Goal: Check status: Check status

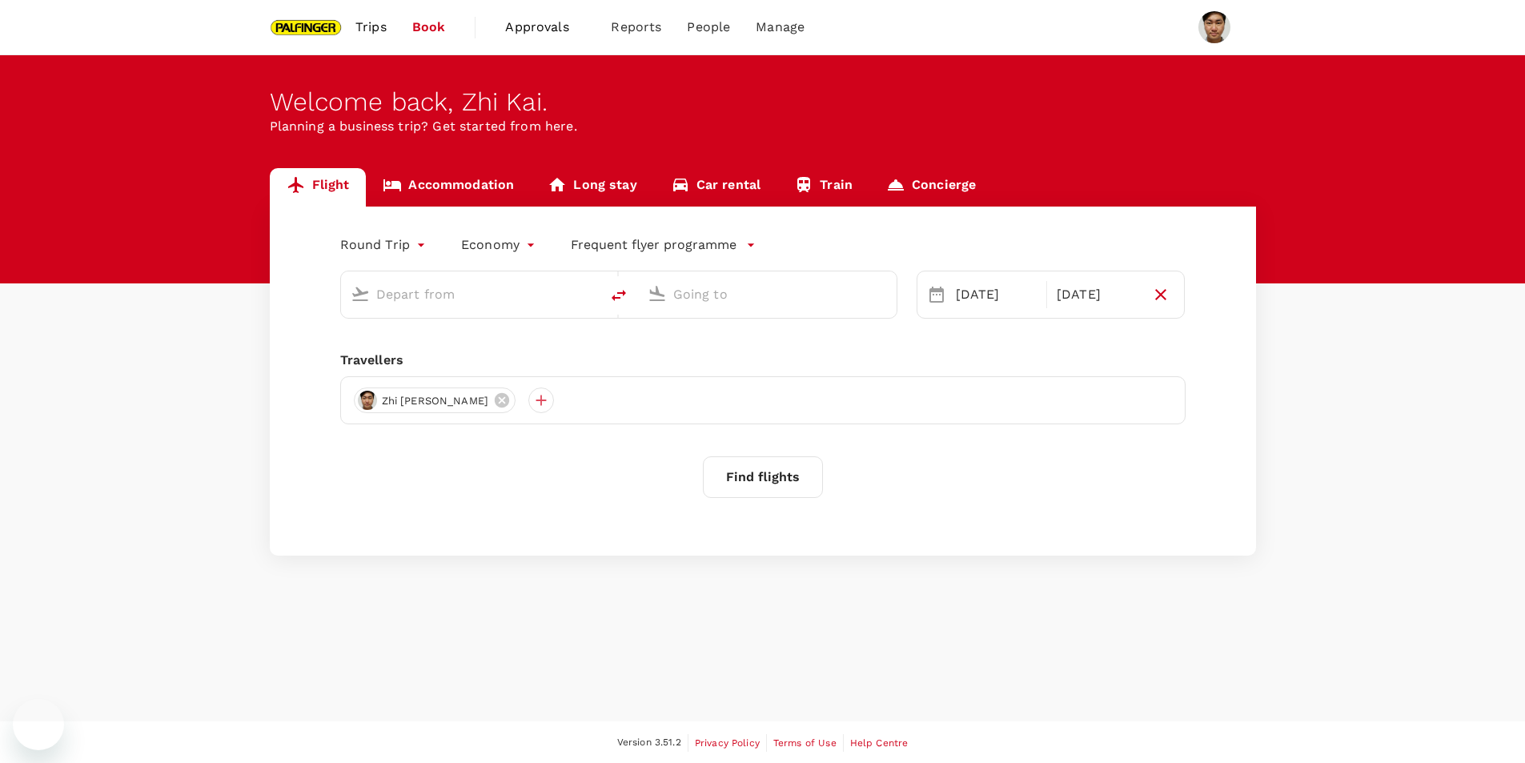
type input "Singapore Changi (SIN)"
type input "Bengaluru Intl (BLR)"
type input "Singapore Changi (SIN)"
type input "Bengaluru Intl (BLR)"
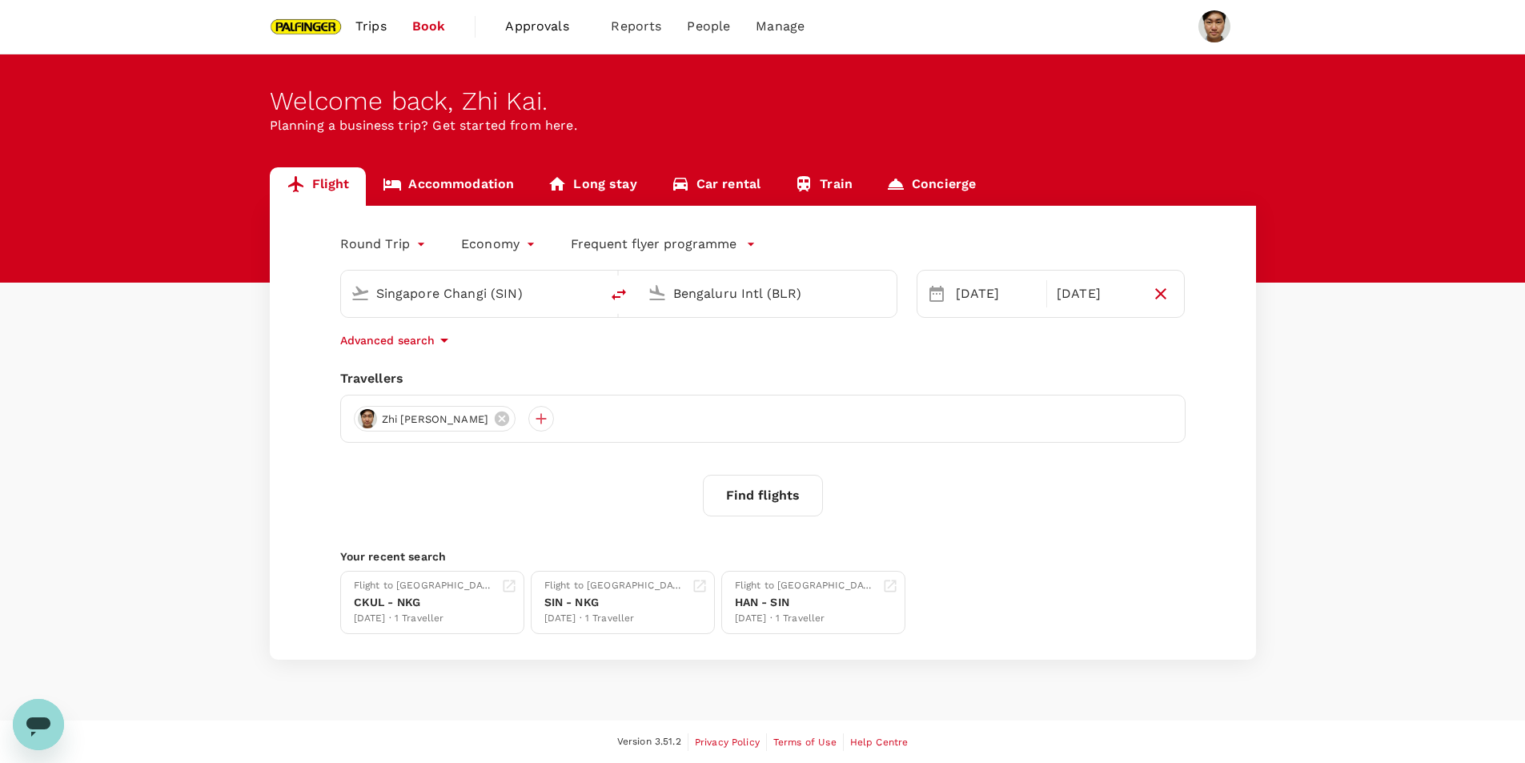
scroll to position [2, 0]
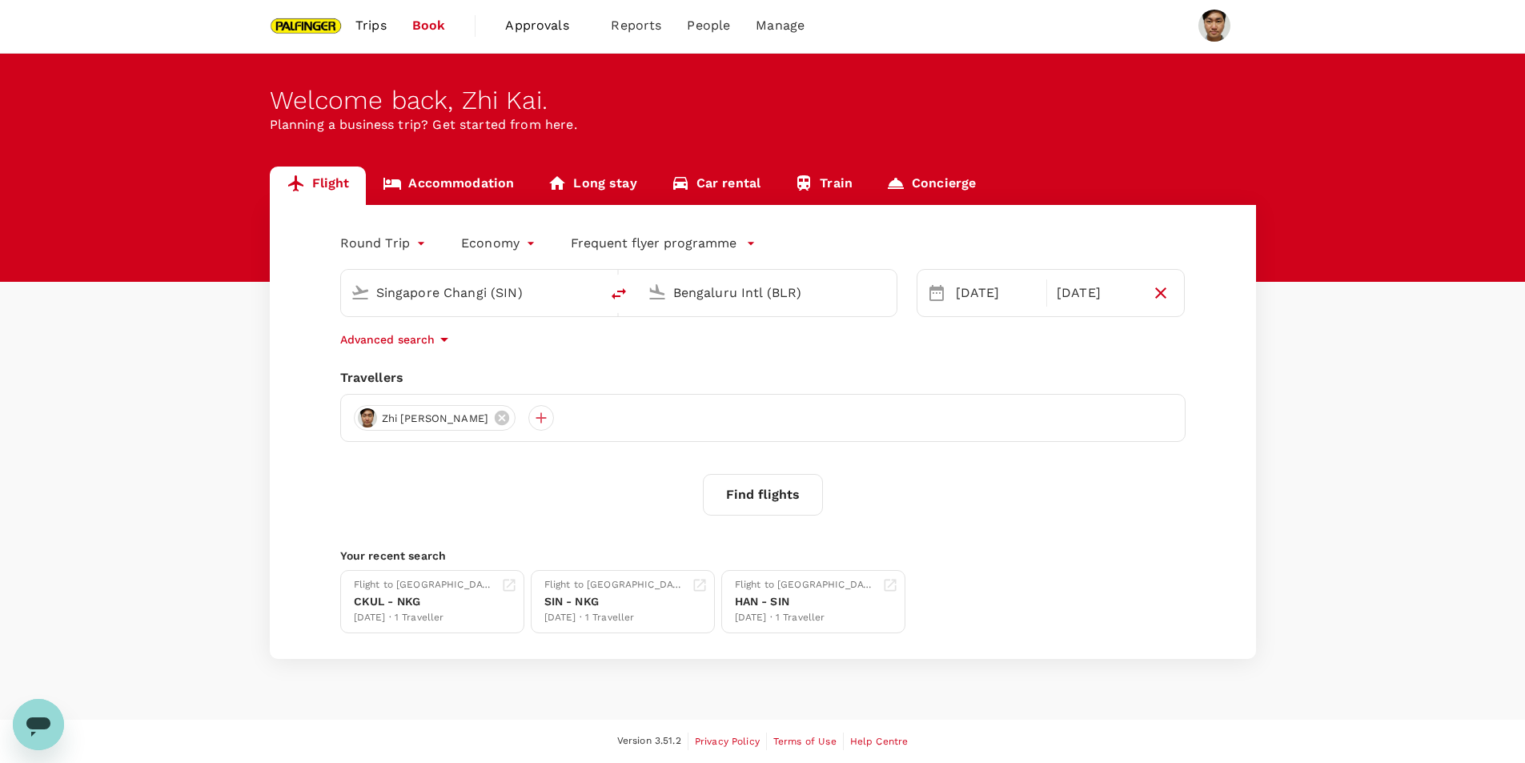
click at [348, 25] on link "Trips" at bounding box center [371, 25] width 57 height 54
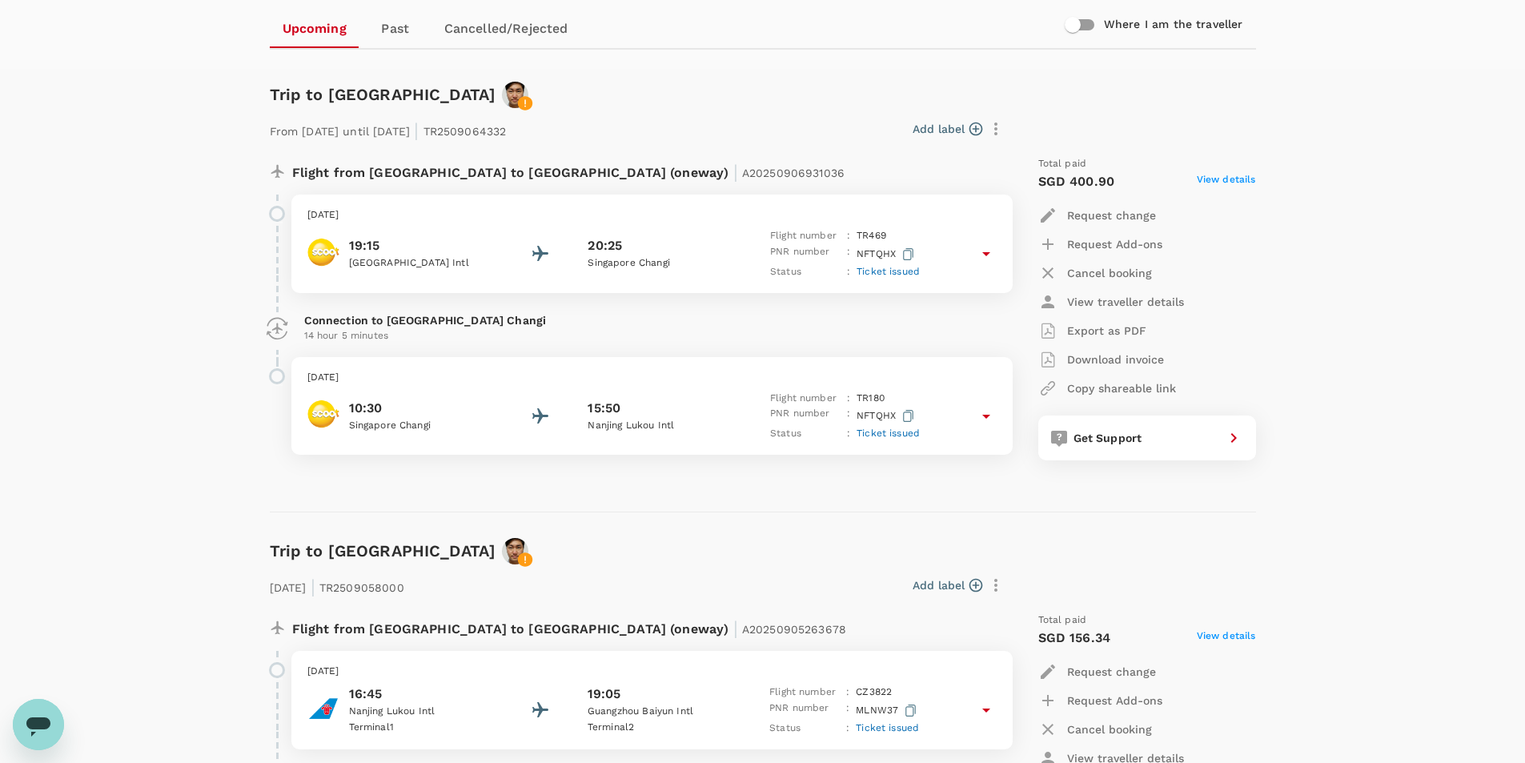
scroll to position [162, 0]
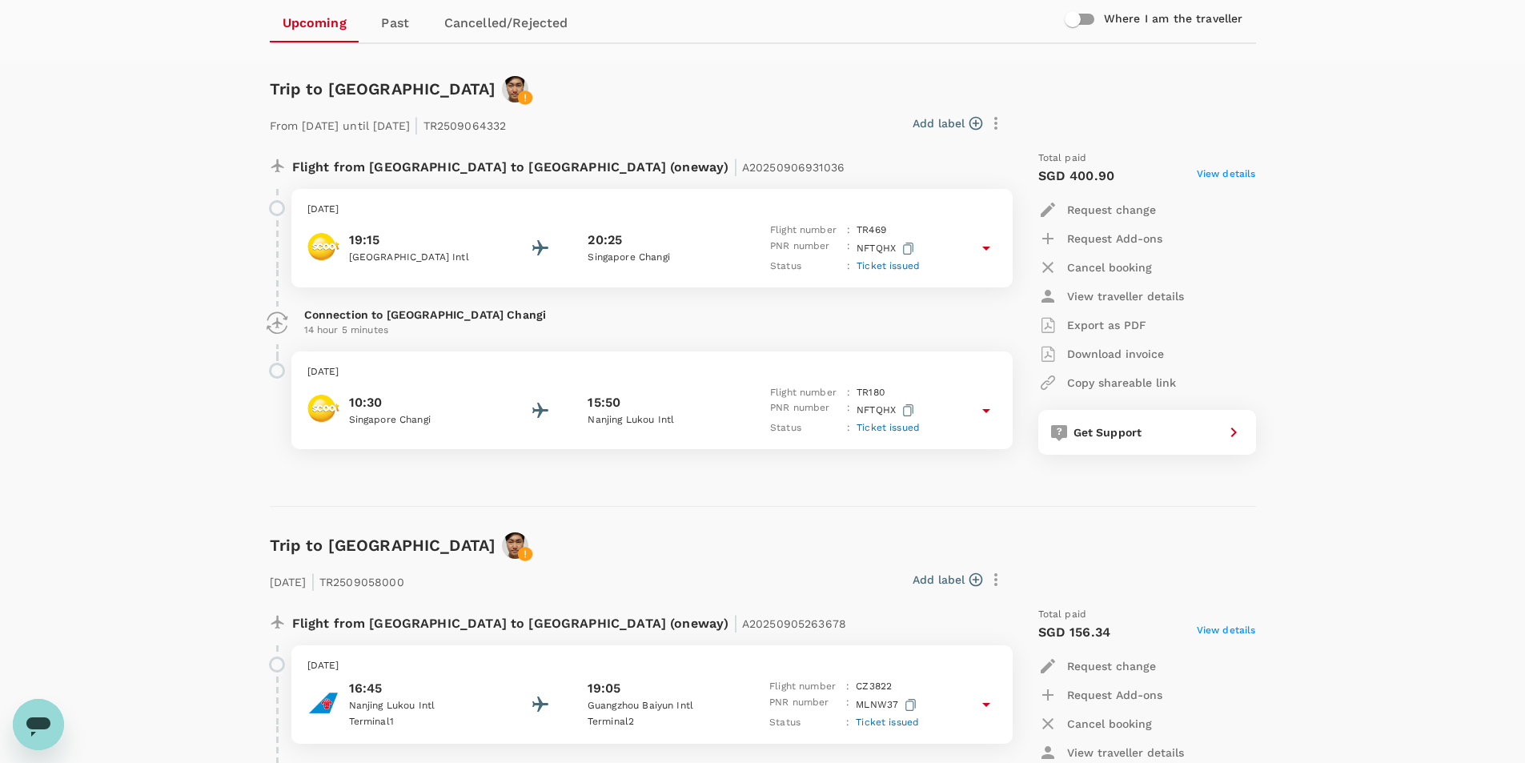
click at [987, 409] on icon at bounding box center [987, 411] width 8 height 4
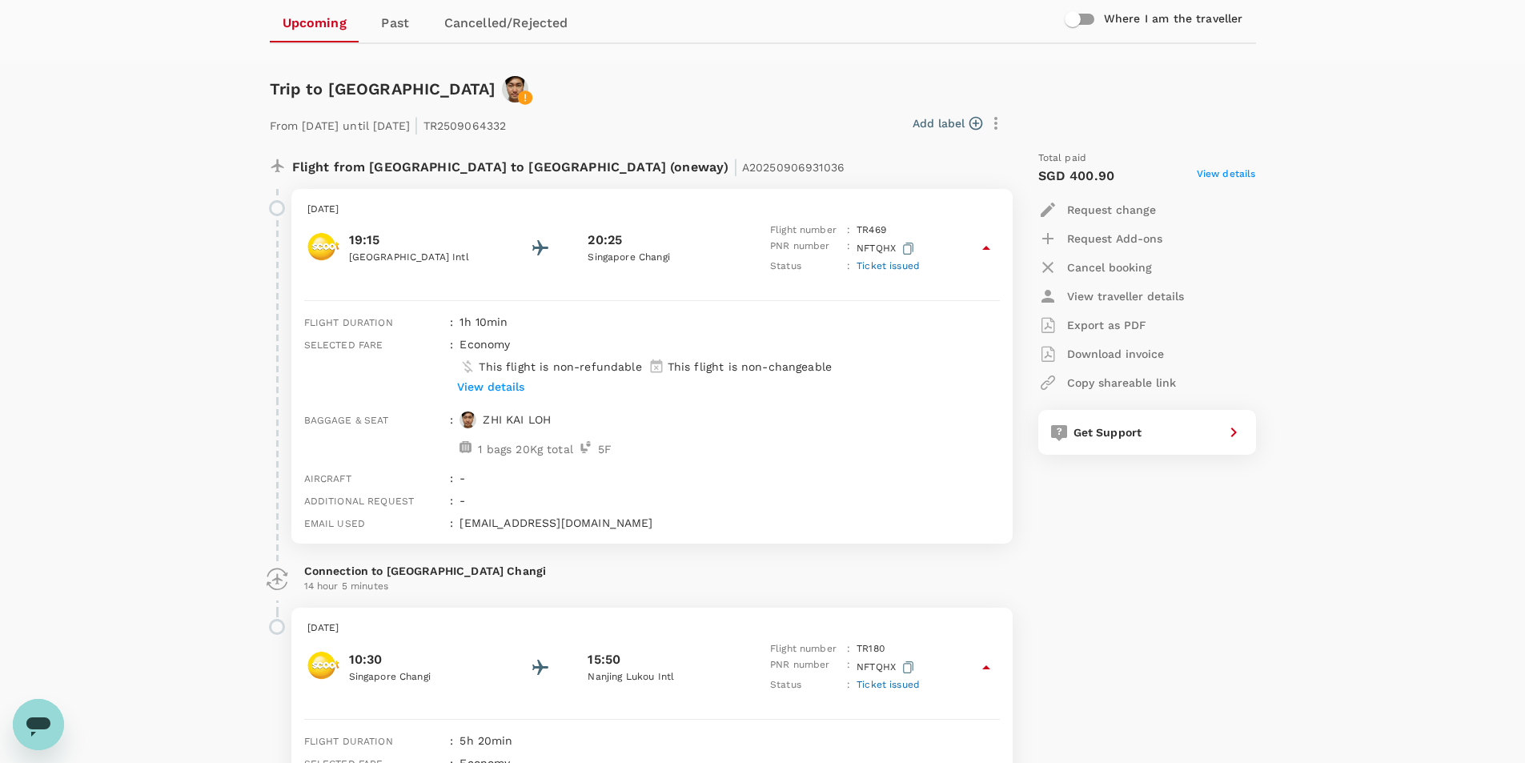
click at [984, 251] on icon at bounding box center [986, 248] width 19 height 19
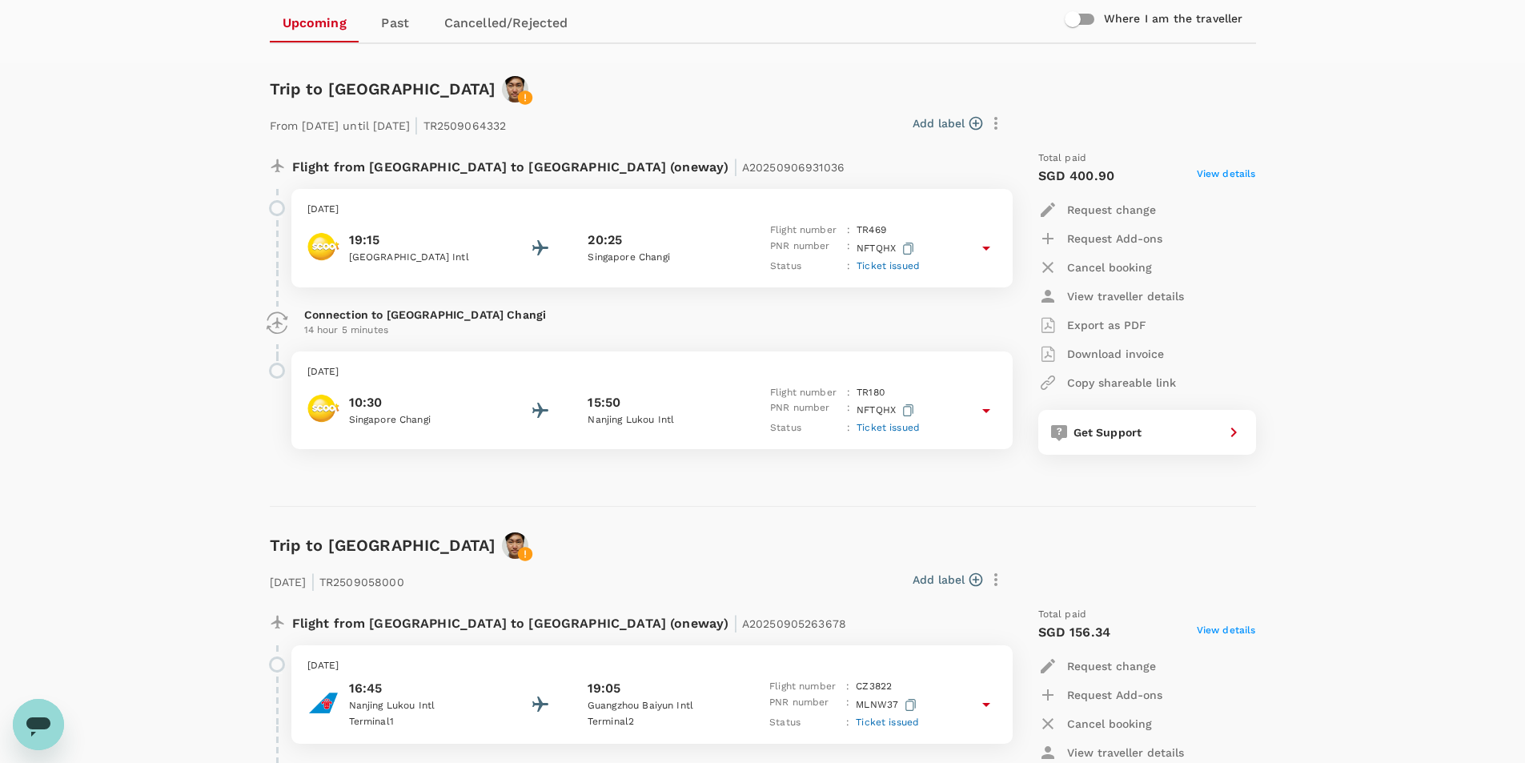
click at [992, 411] on icon at bounding box center [986, 410] width 19 height 19
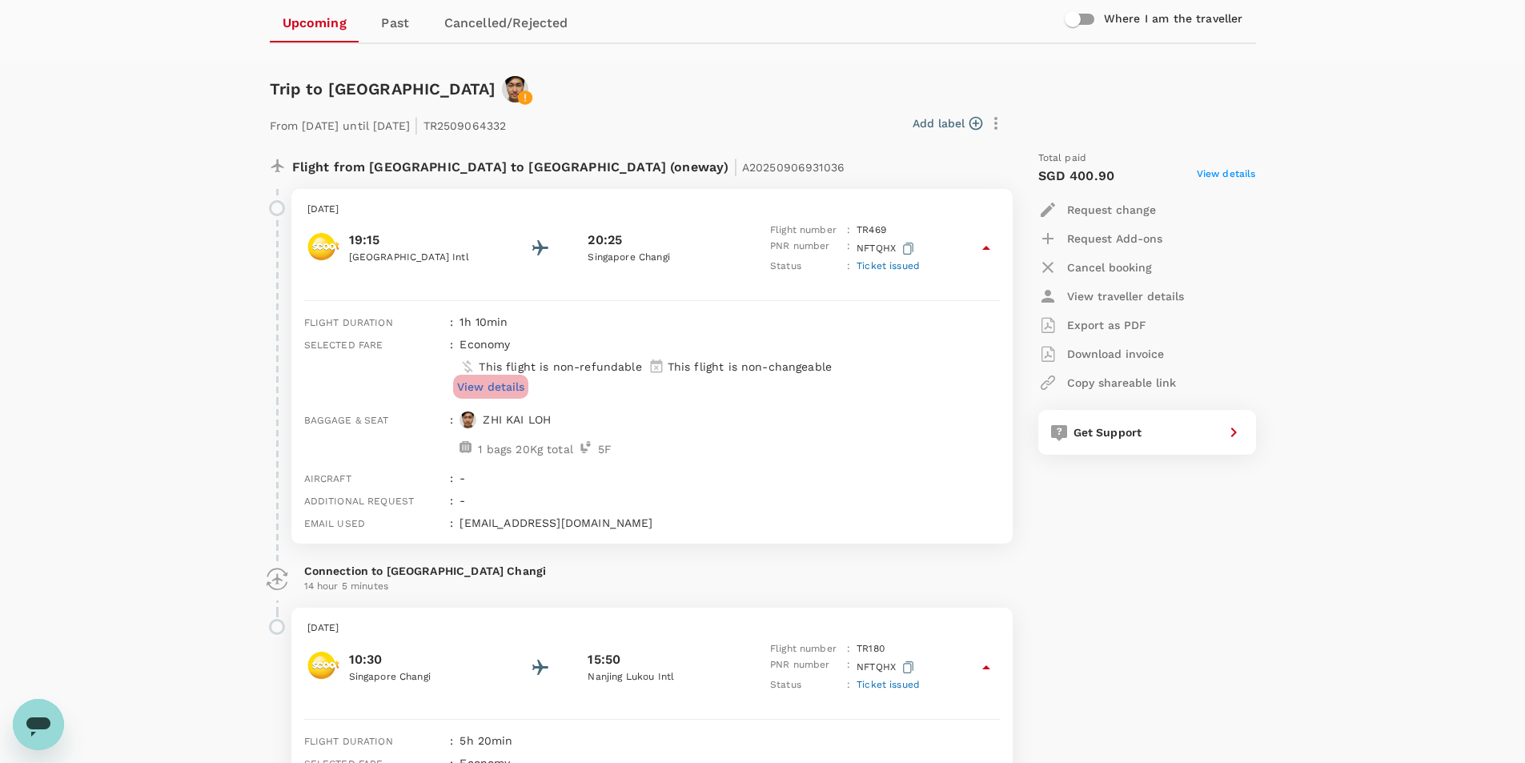
click at [509, 388] on p "View details" at bounding box center [490, 387] width 67 height 16
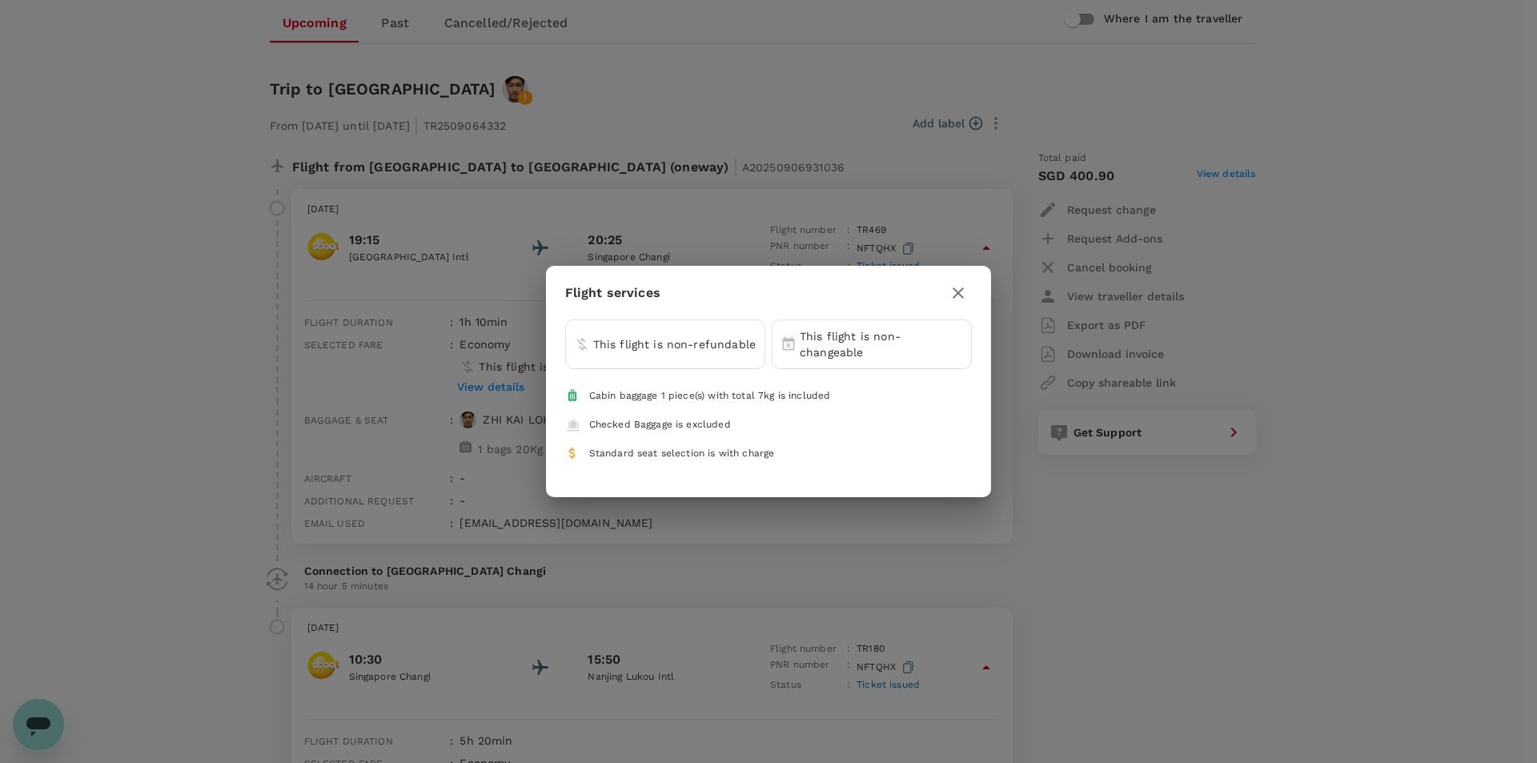
click at [970, 281] on div at bounding box center [958, 293] width 27 height 28
click at [961, 287] on icon "button" at bounding box center [958, 292] width 19 height 19
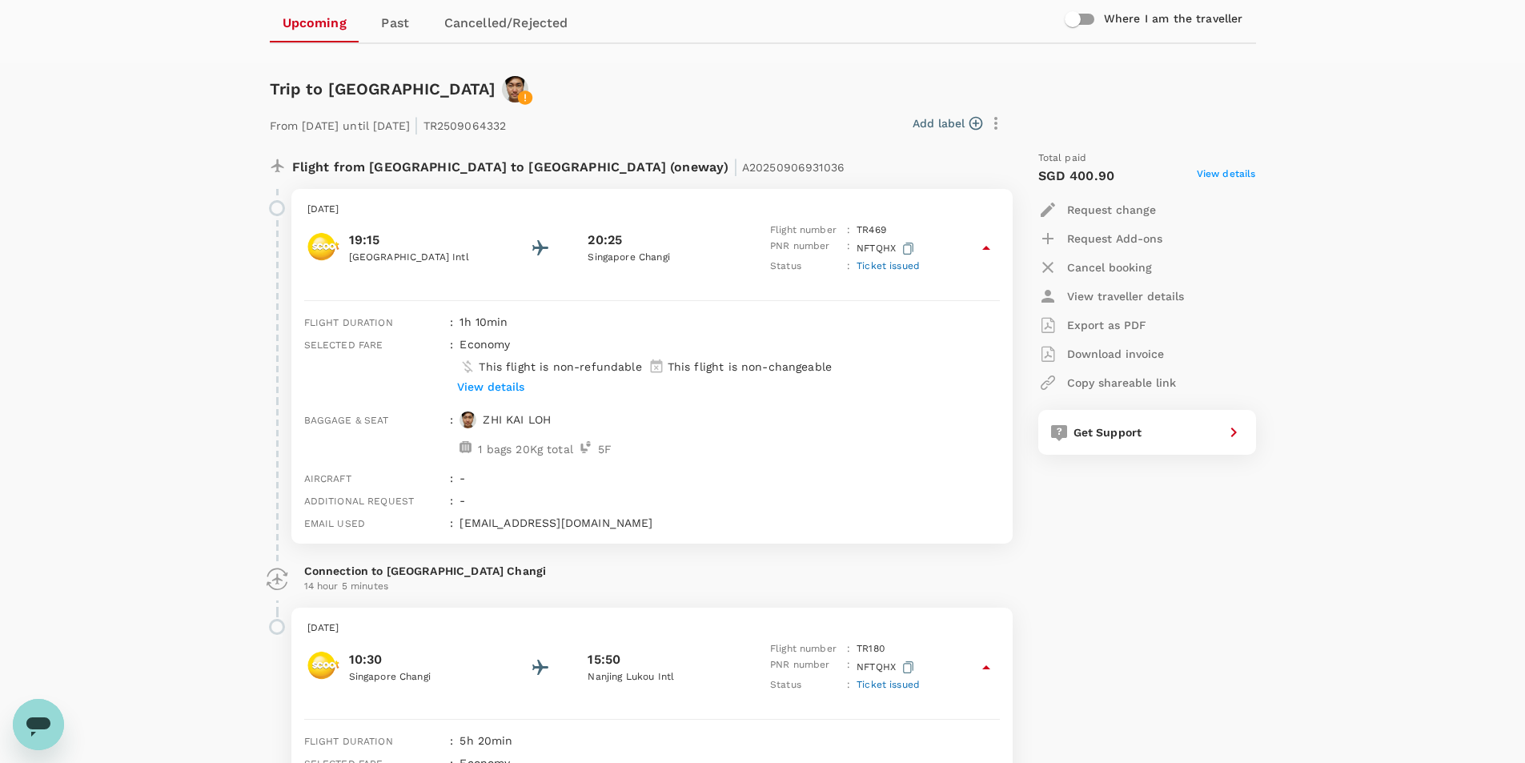
click at [1079, 299] on p "View traveller details" at bounding box center [1125, 296] width 117 height 16
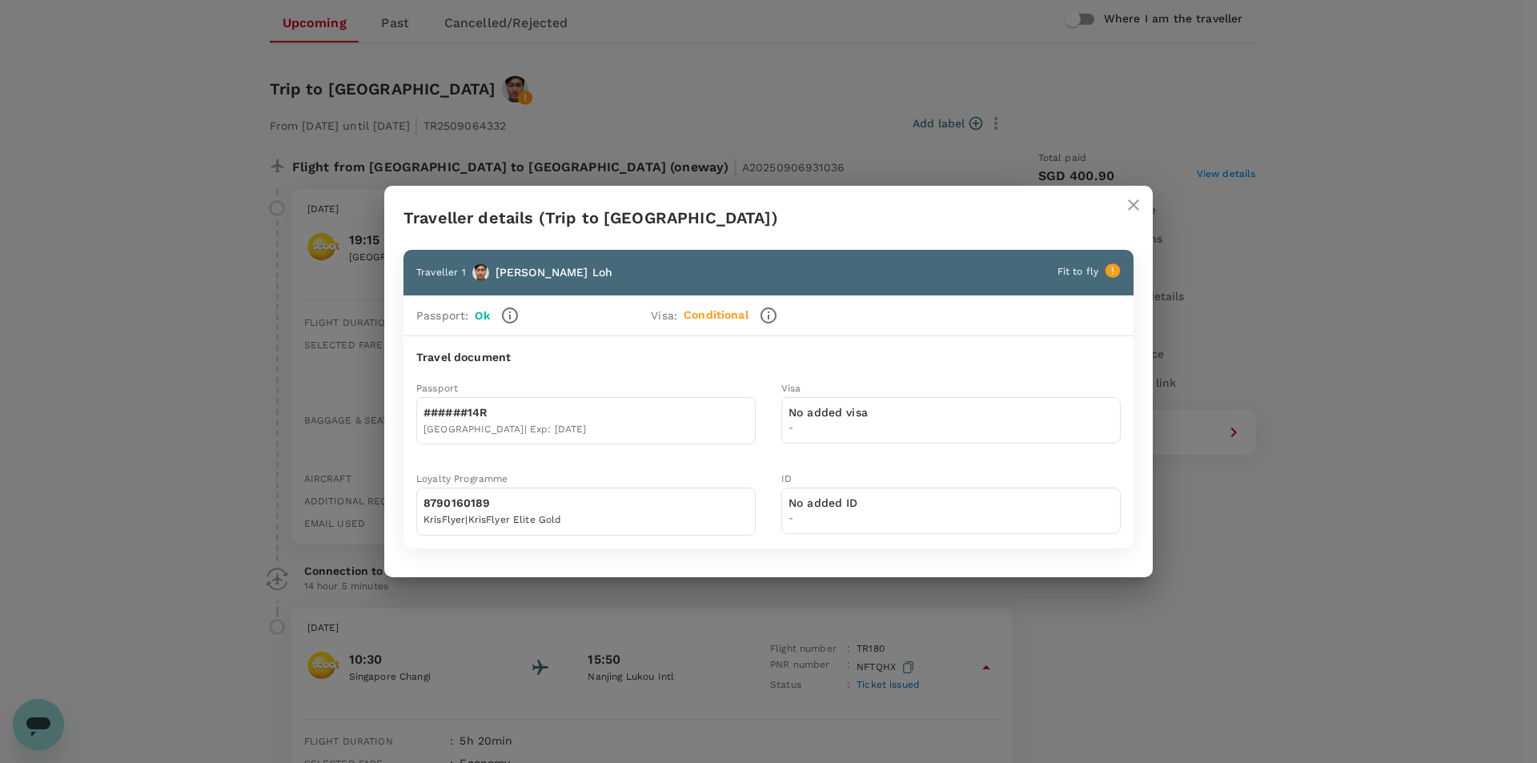
click at [1141, 202] on icon "close" at bounding box center [1133, 204] width 19 height 19
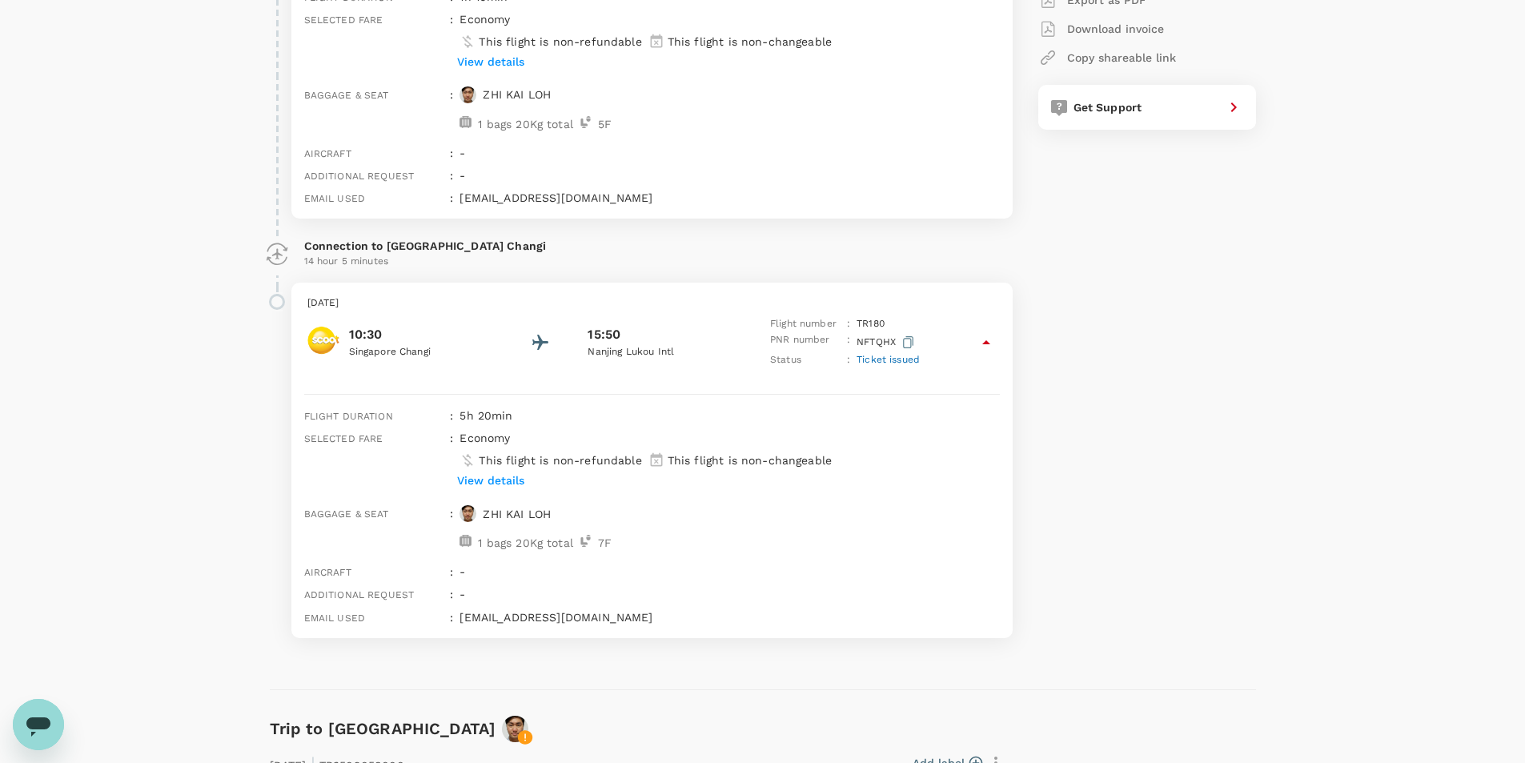
scroll to position [882, 0]
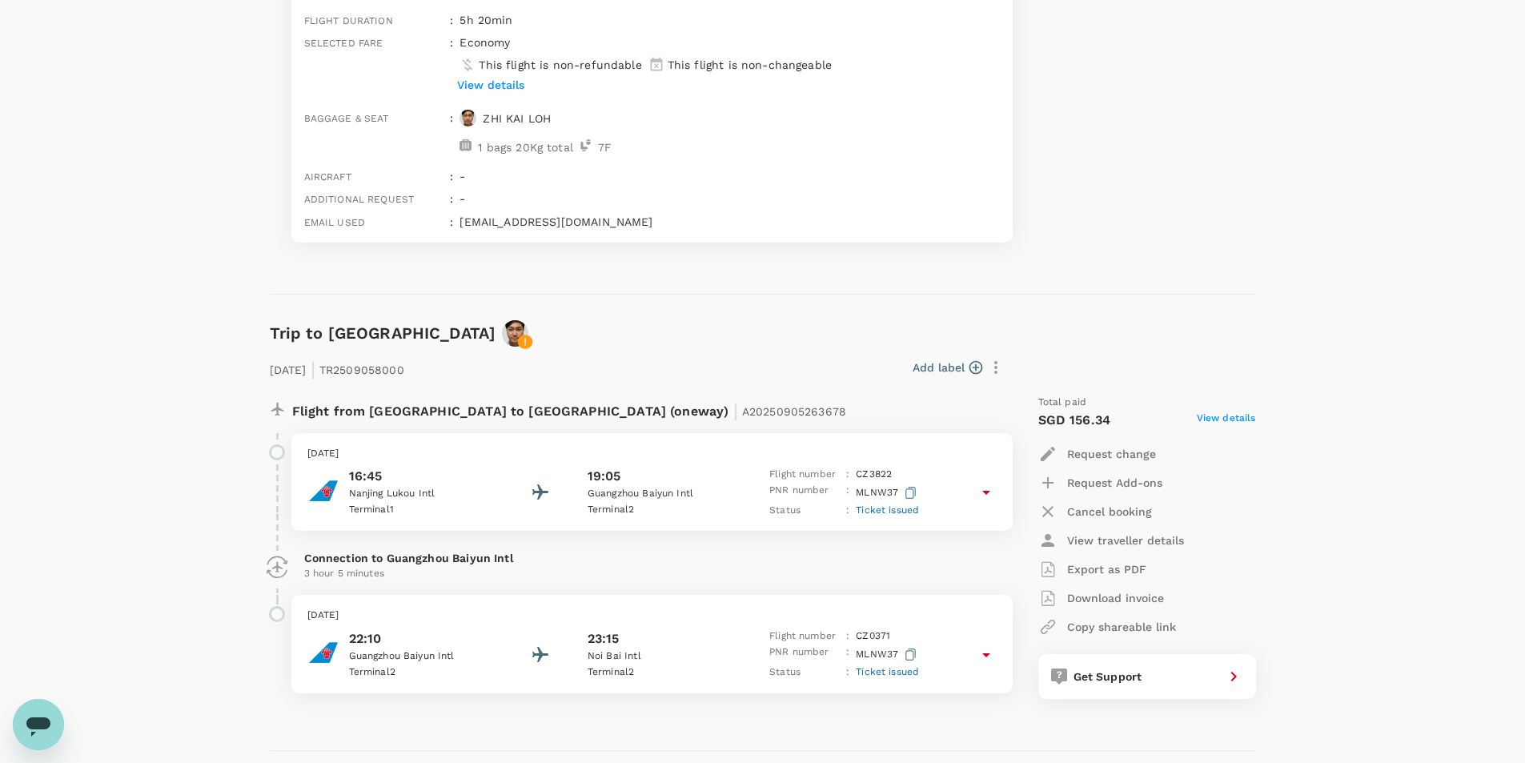
click at [1166, 540] on p "View traveller details" at bounding box center [1125, 541] width 117 height 16
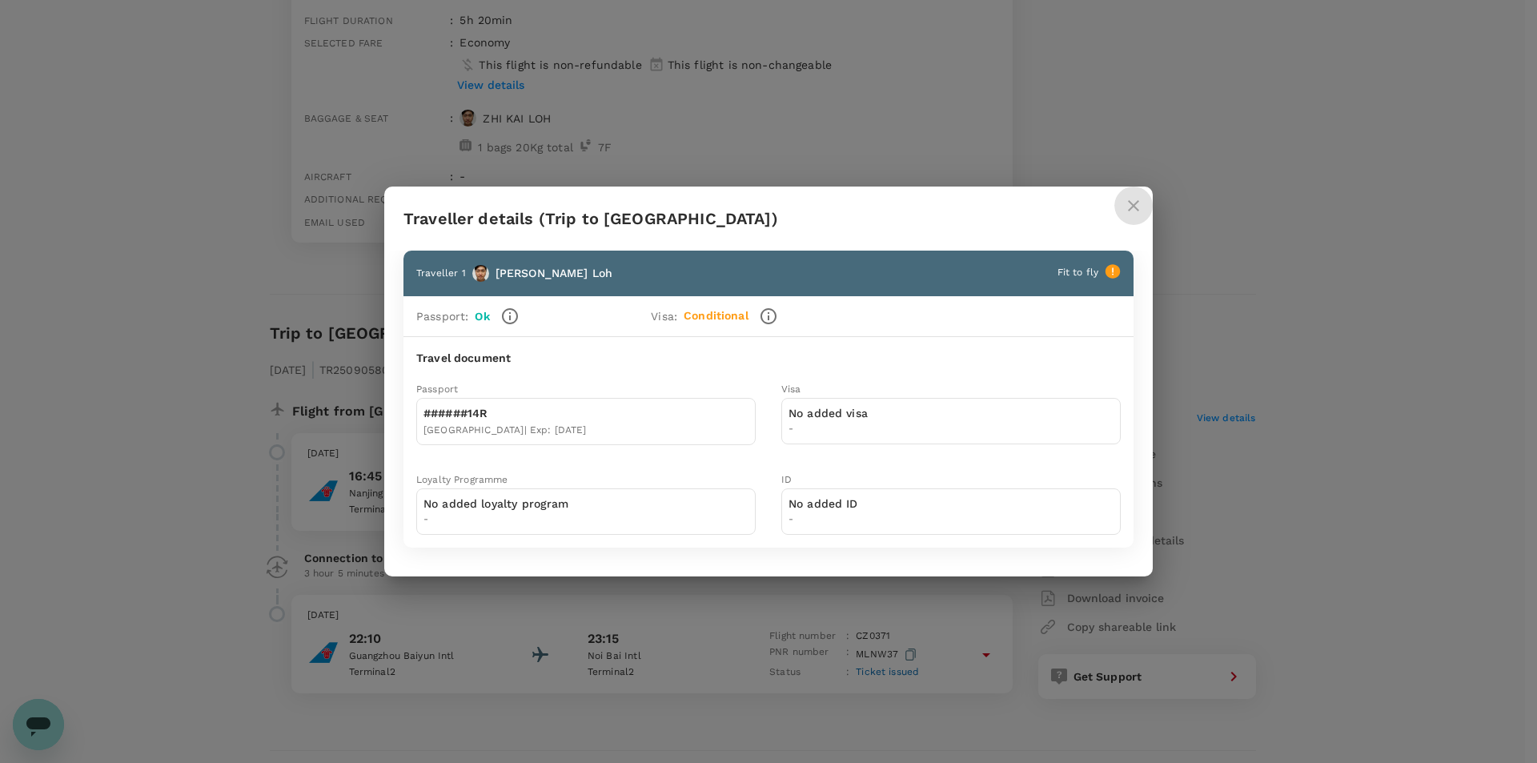
click at [1146, 208] on button "close" at bounding box center [1134, 206] width 38 height 38
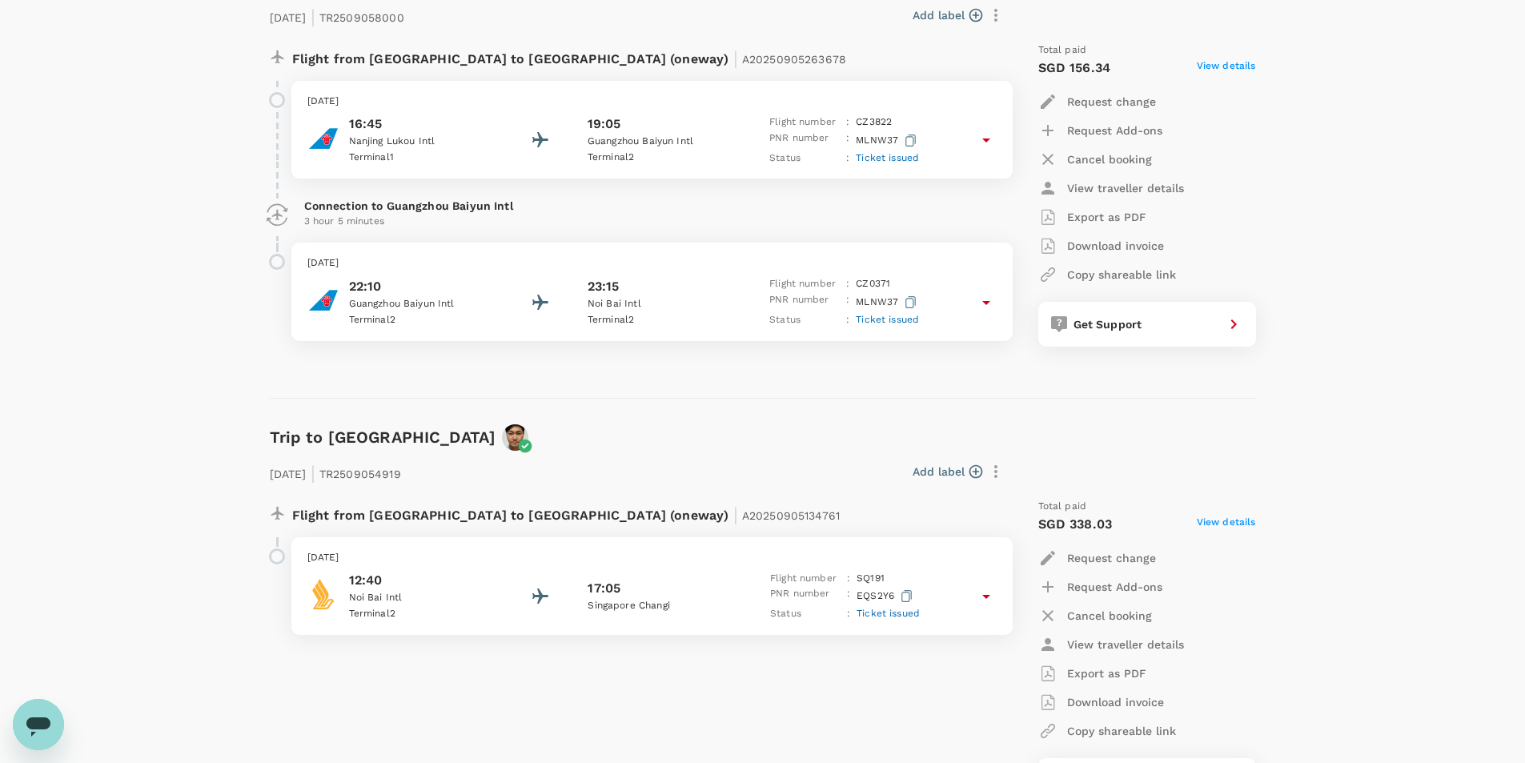
scroll to position [1443, 0]
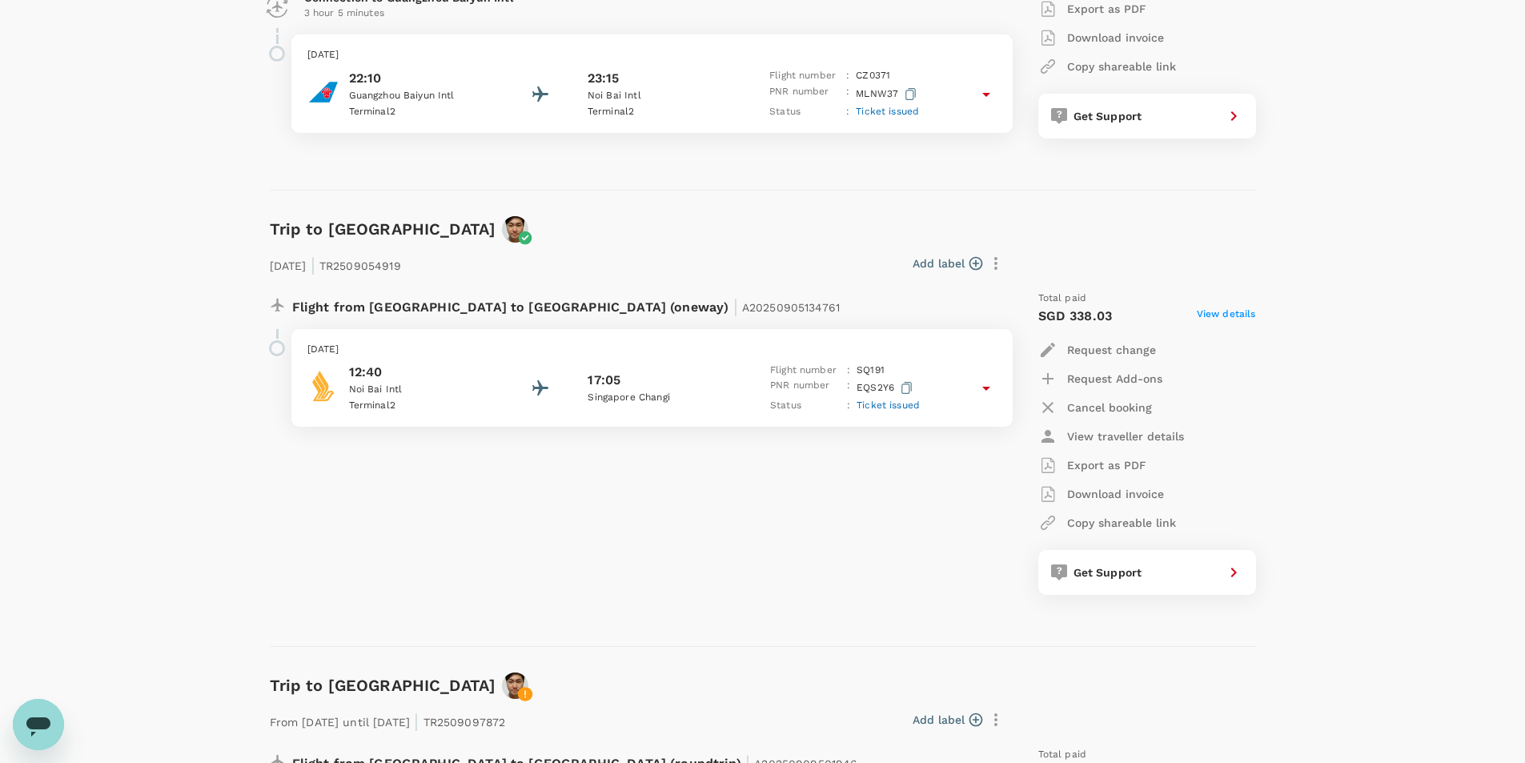
click at [1100, 428] on p "View traveller details" at bounding box center [1125, 436] width 117 height 16
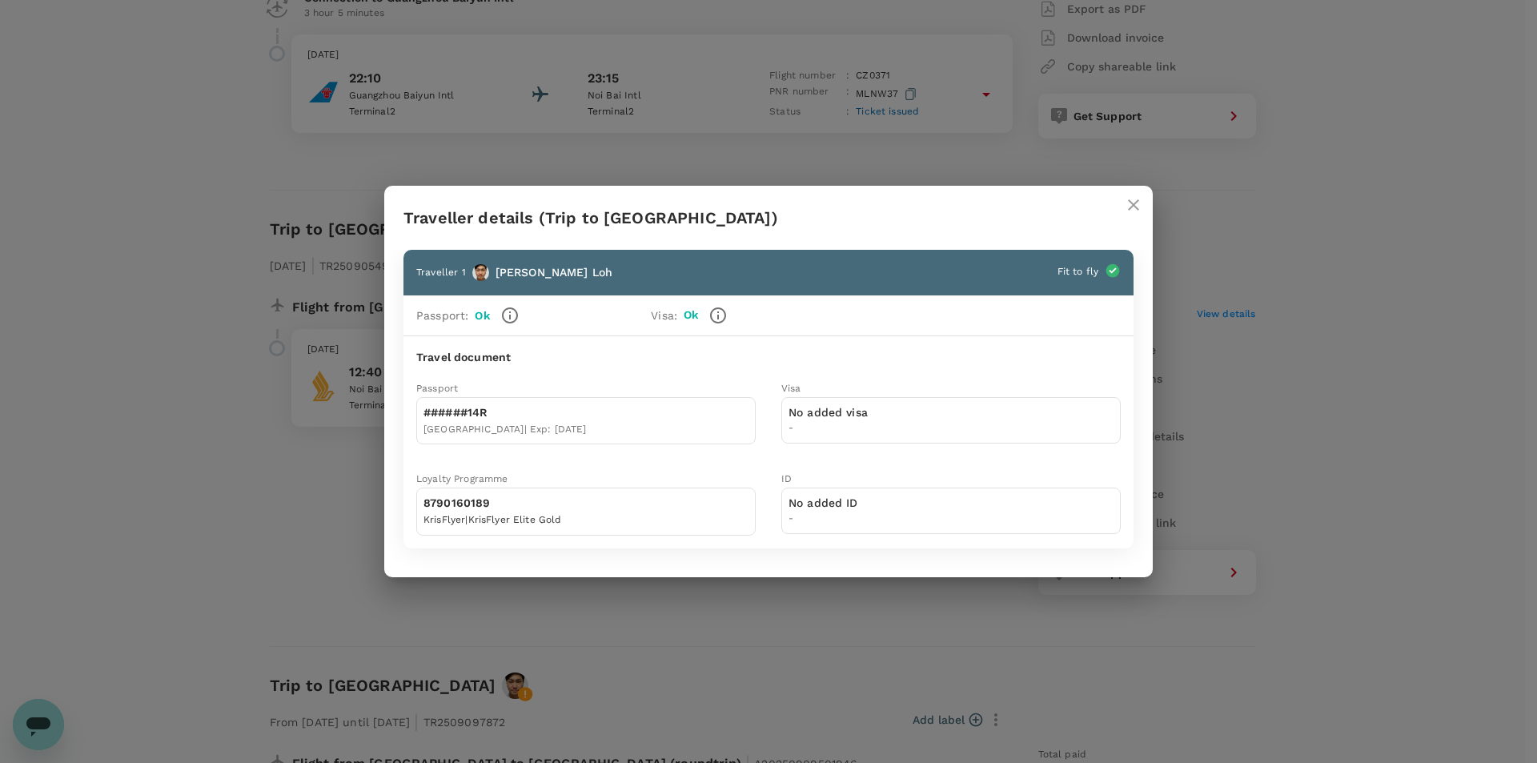
click at [1141, 203] on icon "close" at bounding box center [1133, 204] width 19 height 19
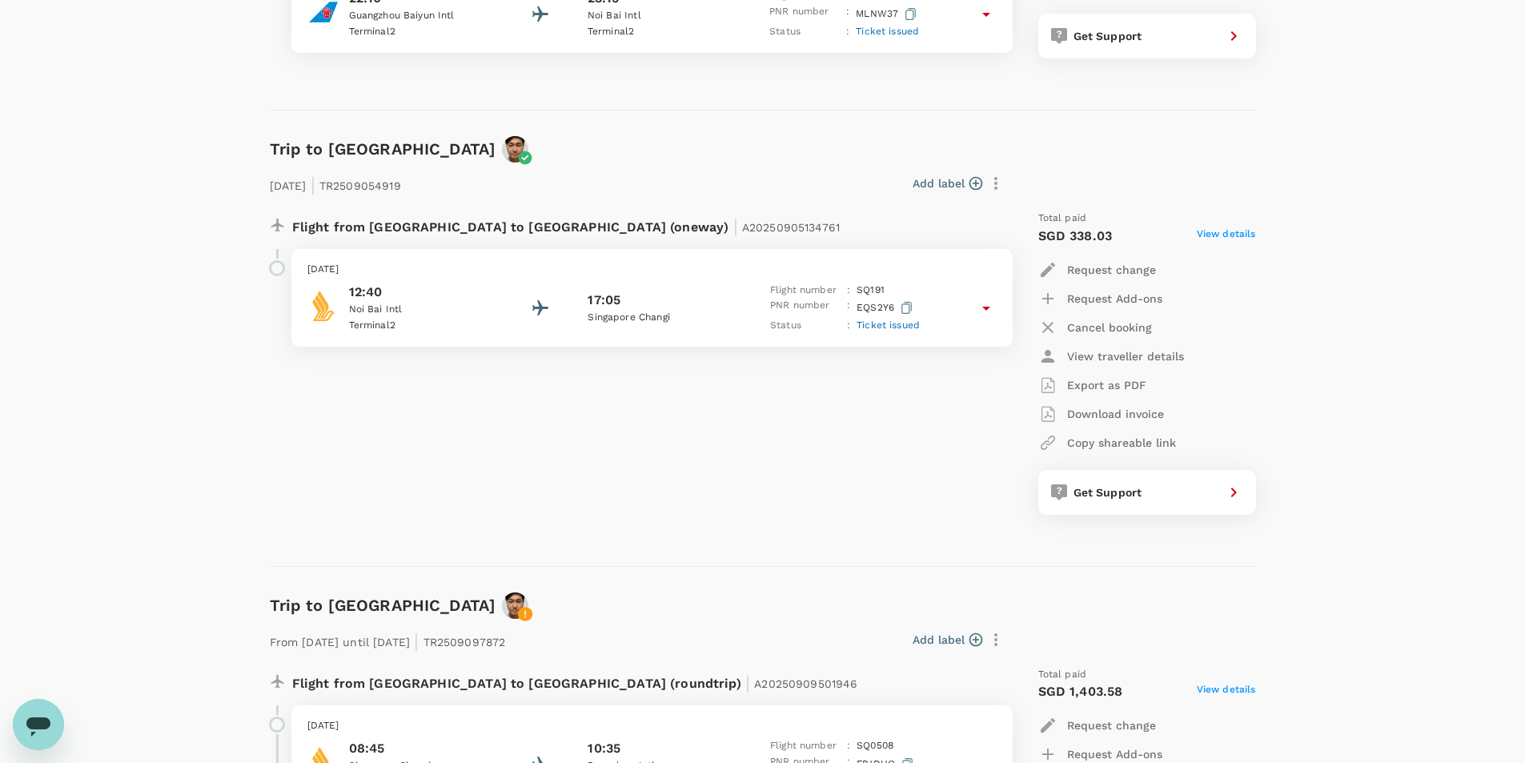
scroll to position [1915, 0]
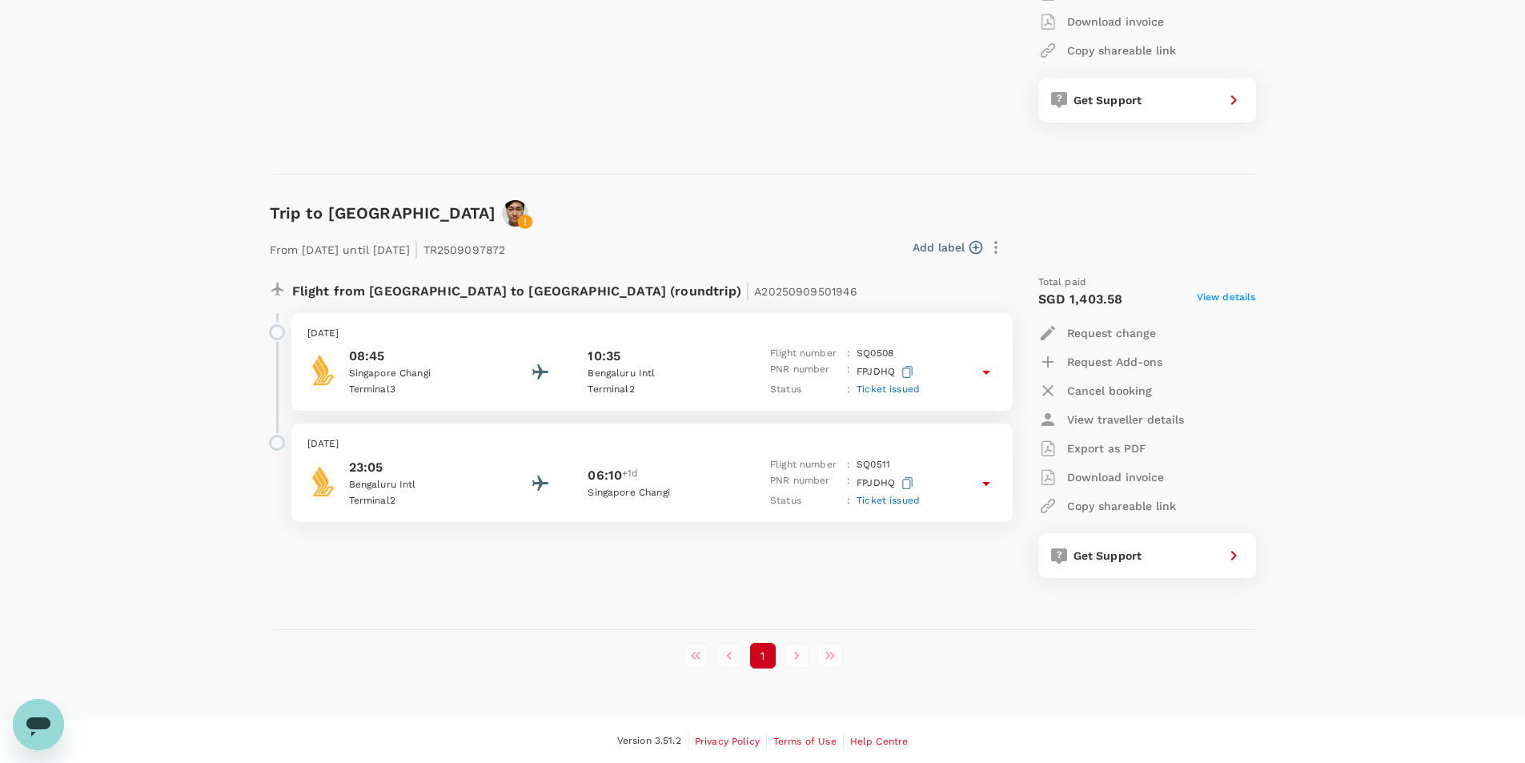
click at [1111, 415] on p "View traveller details" at bounding box center [1125, 420] width 117 height 16
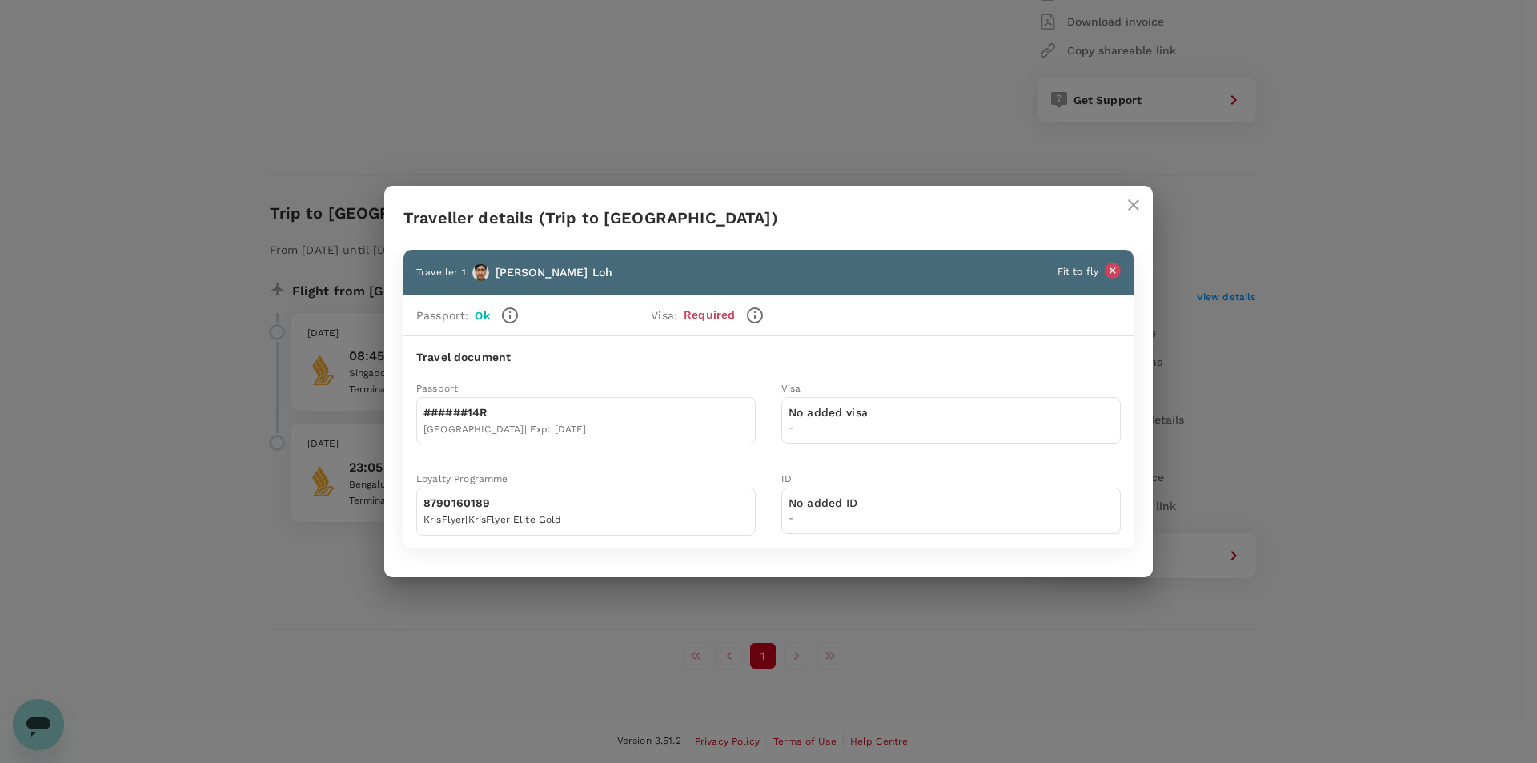
click at [1138, 203] on icon "close" at bounding box center [1133, 204] width 19 height 19
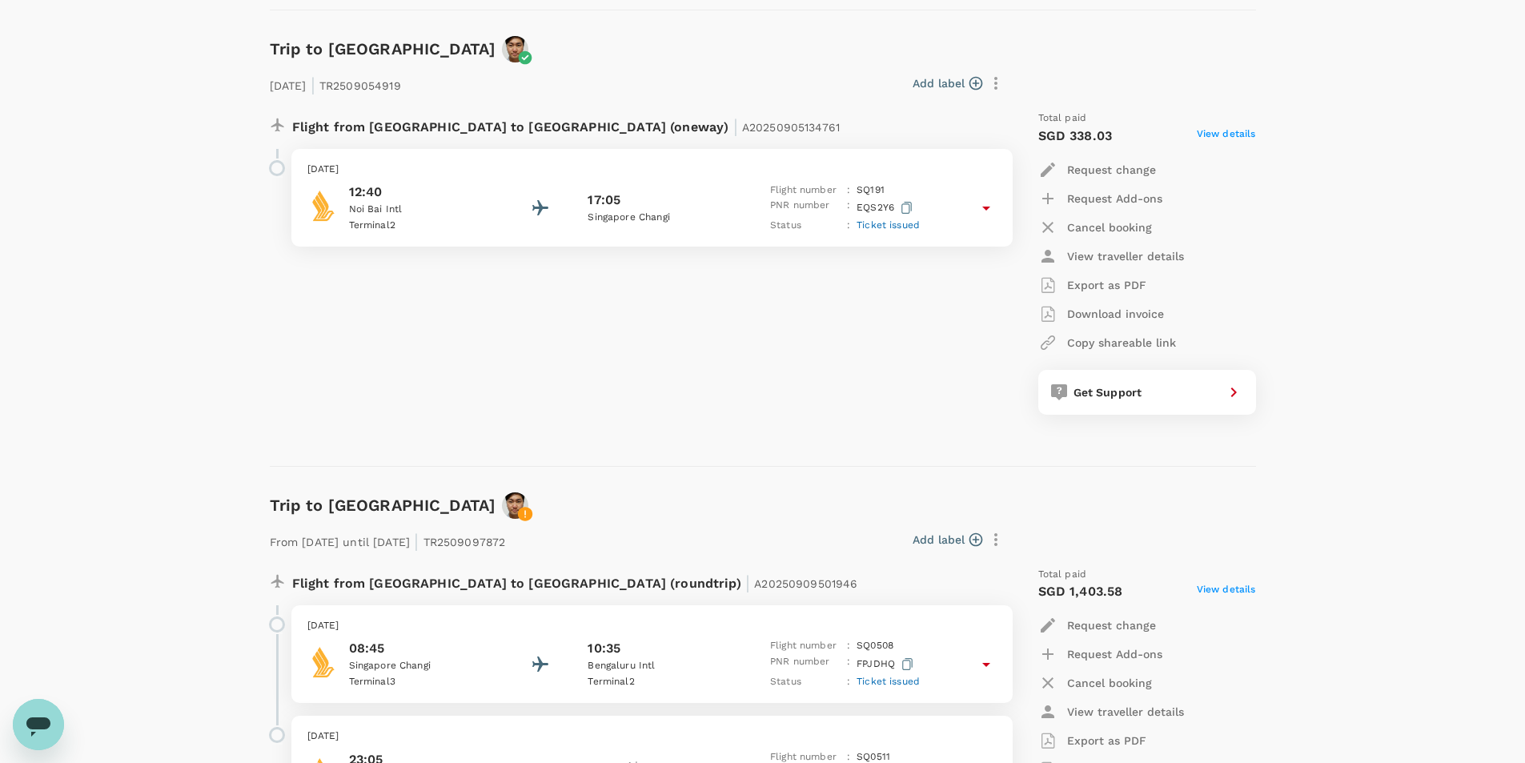
scroll to position [1595, 0]
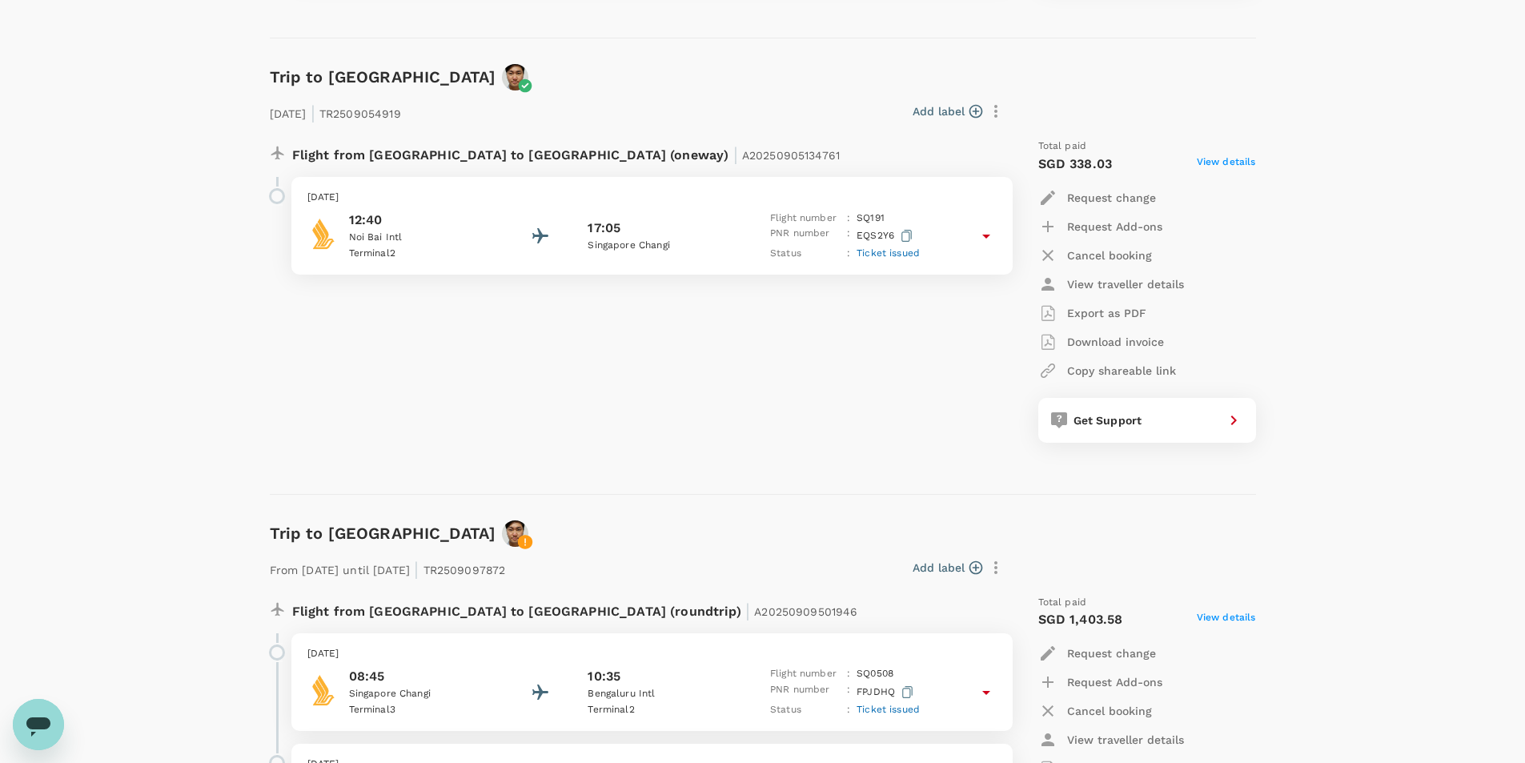
click at [1129, 289] on p "View traveller details" at bounding box center [1125, 284] width 117 height 16
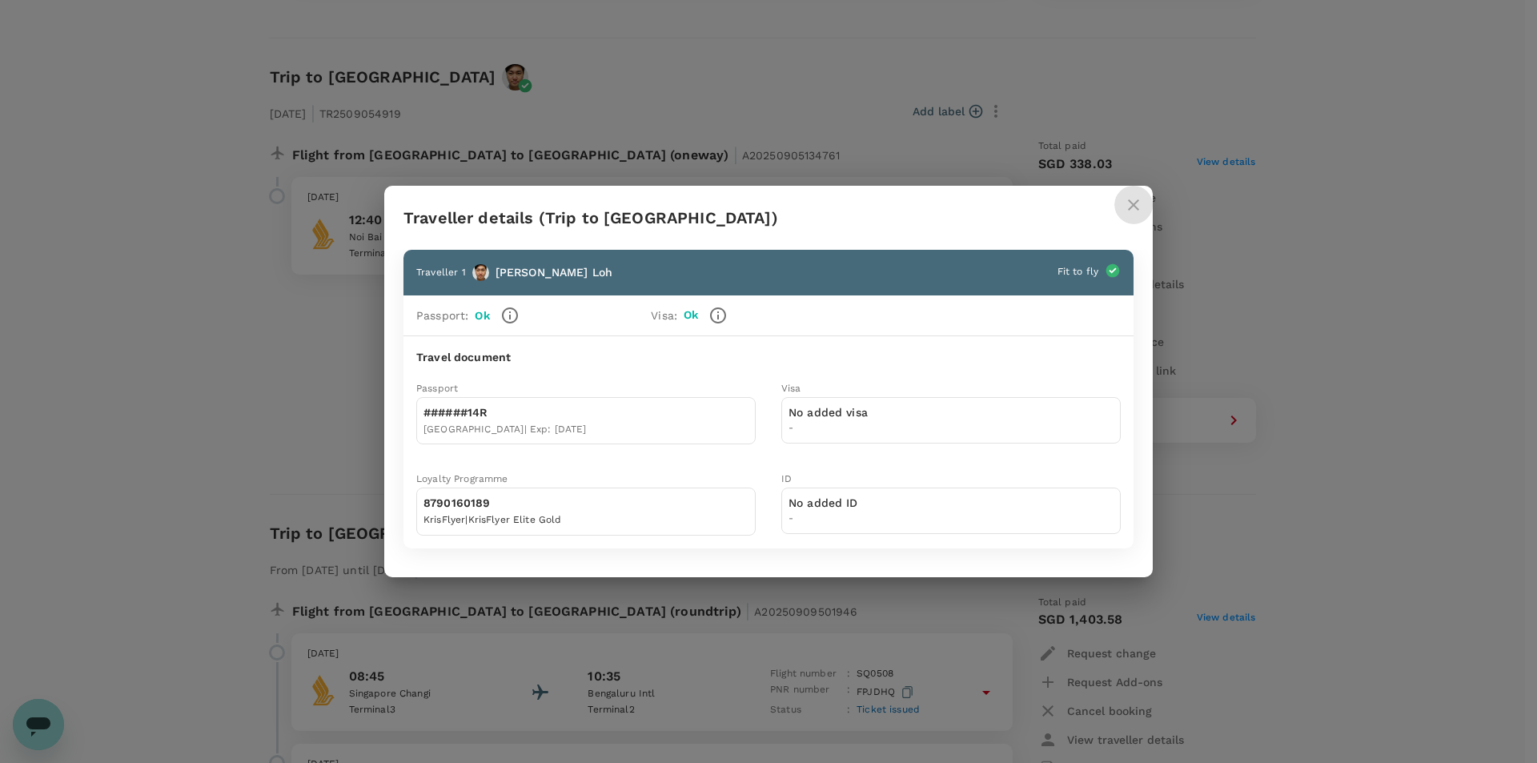
click at [1141, 205] on icon "close" at bounding box center [1133, 204] width 19 height 19
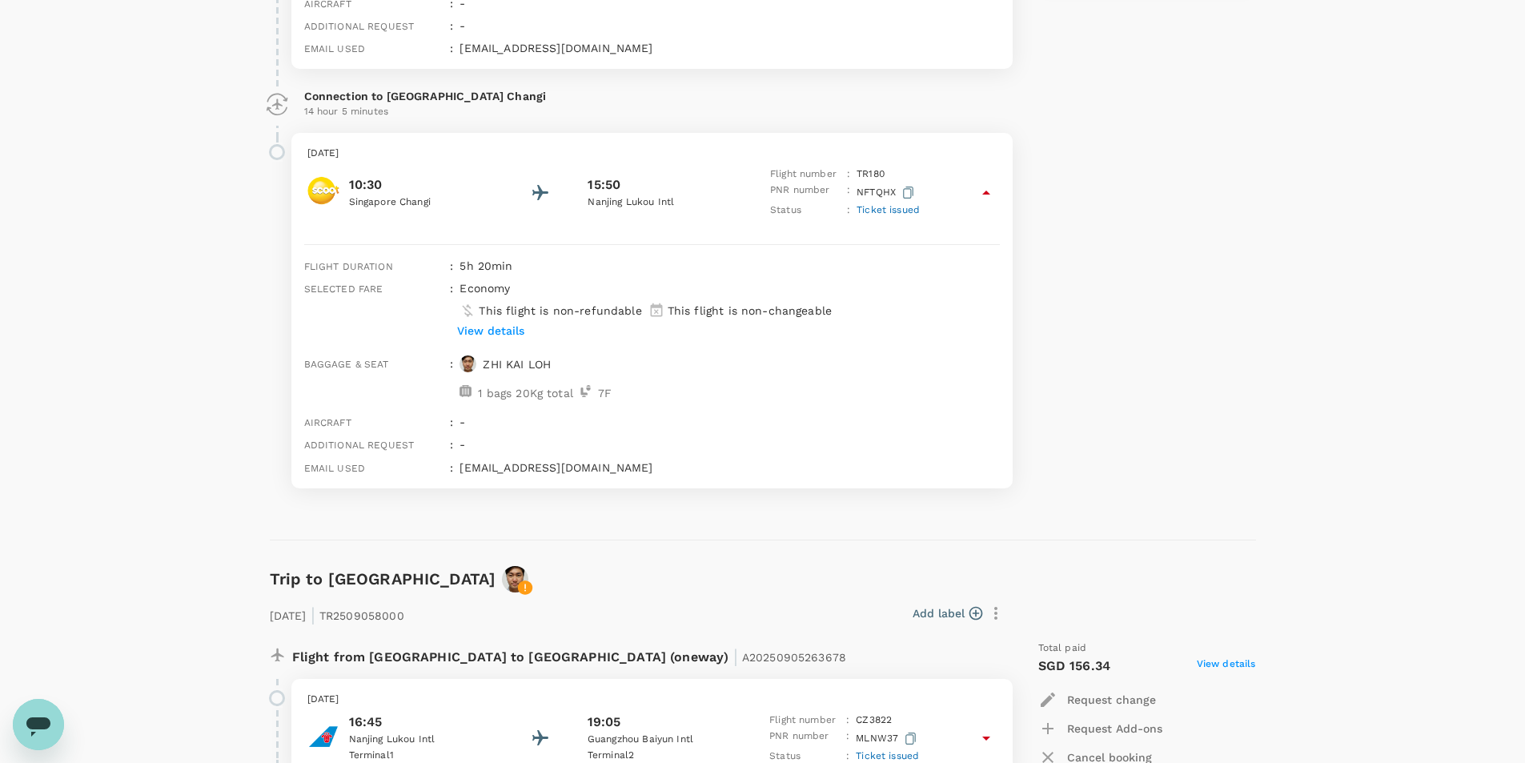
scroll to position [474, 0]
